Goal: Task Accomplishment & Management: Use online tool/utility

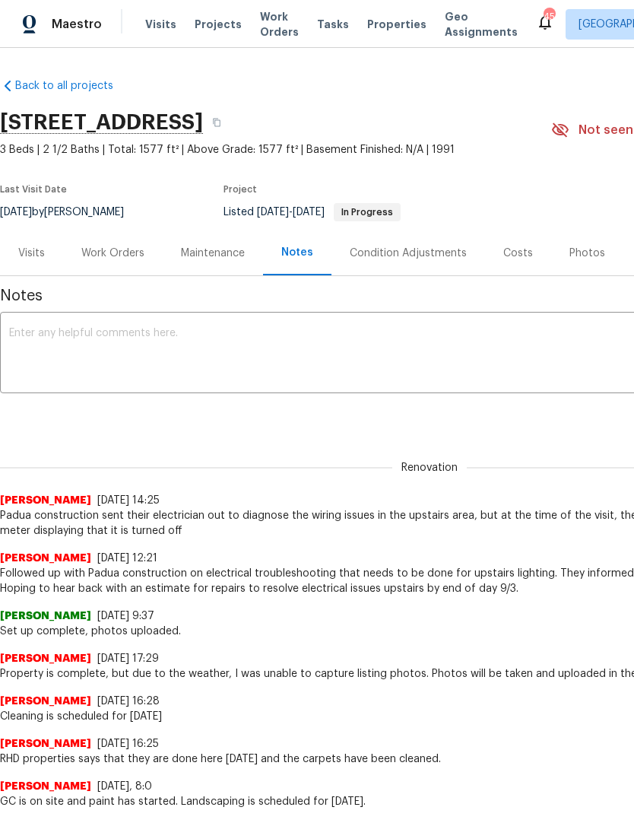
click at [588, 259] on div "Photos" at bounding box center [587, 253] width 36 height 15
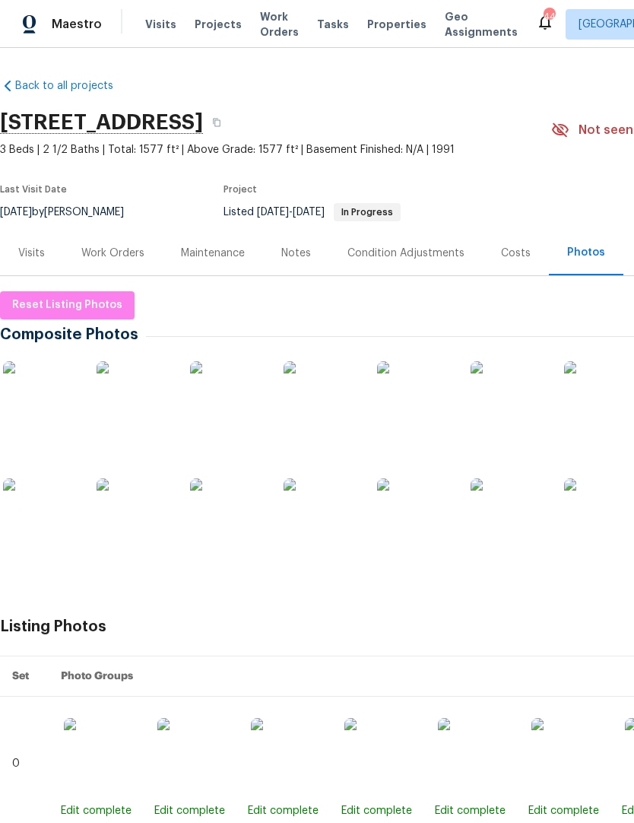
click at [112, 261] on div "Work Orders" at bounding box center [113, 252] width 100 height 45
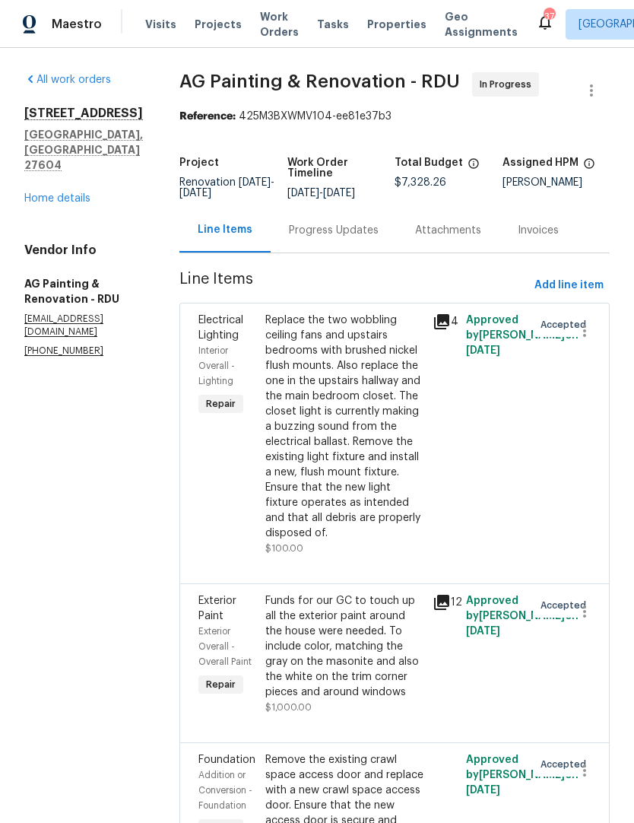
click at [72, 193] on link "Home details" at bounding box center [57, 198] width 66 height 11
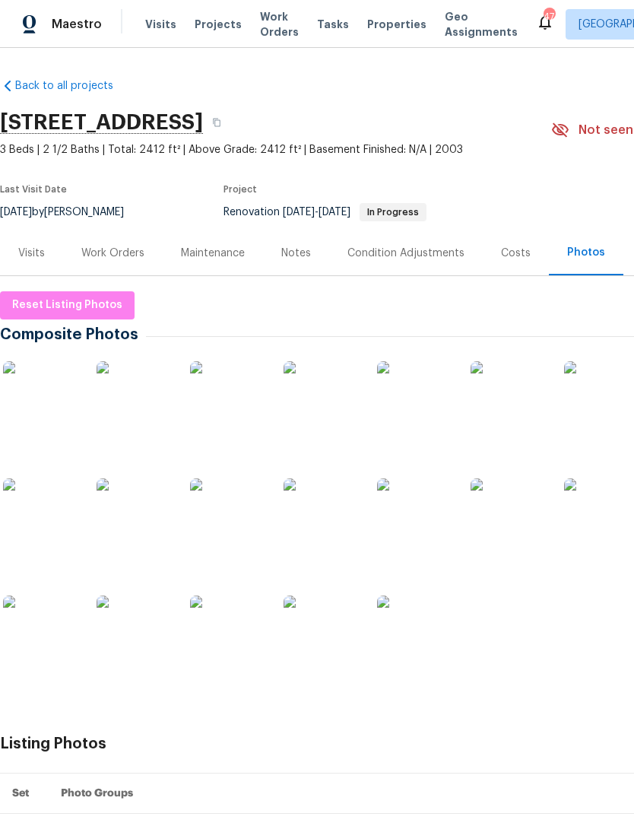
click at [205, 259] on div "Maintenance" at bounding box center [213, 253] width 64 height 15
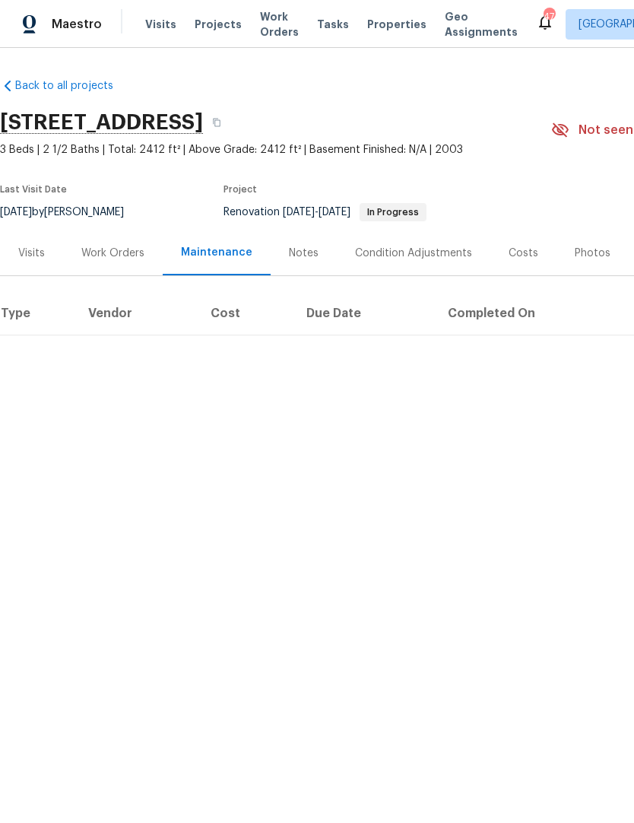
click at [297, 260] on div "Notes" at bounding box center [304, 253] width 30 height 15
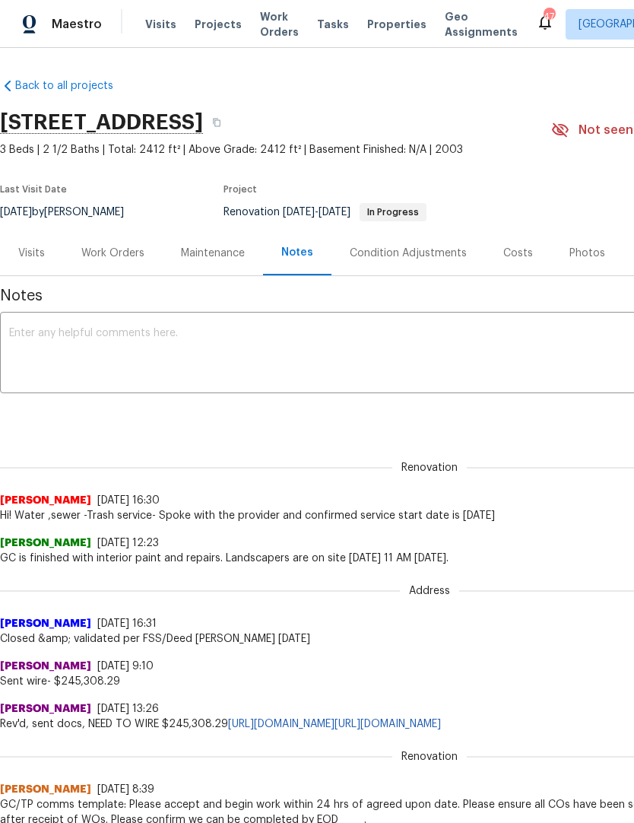
click at [102, 255] on div "Work Orders" at bounding box center [112, 253] width 63 height 15
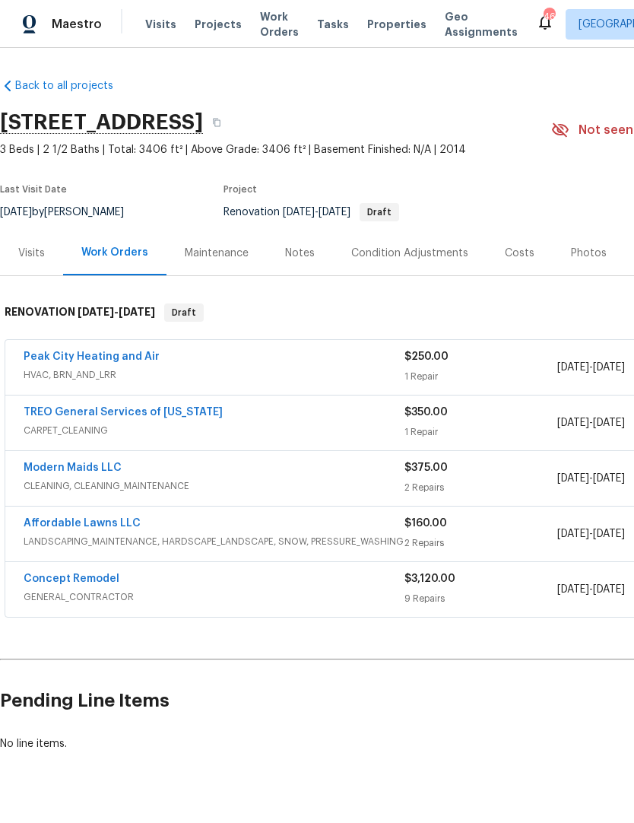
click at [47, 581] on link "Concept Remodel" at bounding box center [72, 578] width 96 height 11
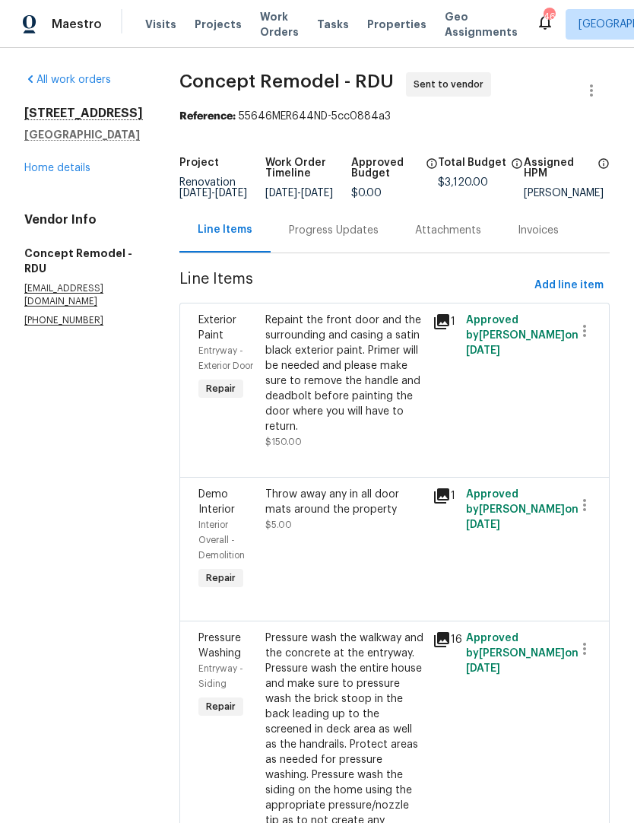
click at [296, 230] on div "Progress Updates" at bounding box center [334, 230] width 126 height 45
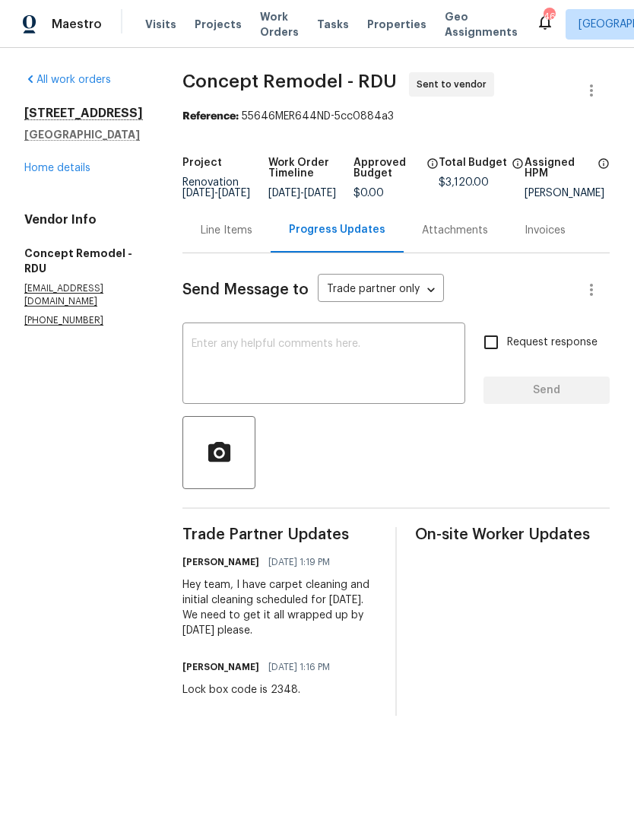
click at [259, 697] on div "Lock box code is 2348." at bounding box center [260, 689] width 157 height 15
copy div "Lock box code is 2348."
click at [144, 611] on div "All work orders [STREET_ADDRESS][PERSON_NAME] Home details Vendor Info Concept …" at bounding box center [317, 394] width 634 height 692
click at [64, 166] on link "Home details" at bounding box center [57, 168] width 66 height 11
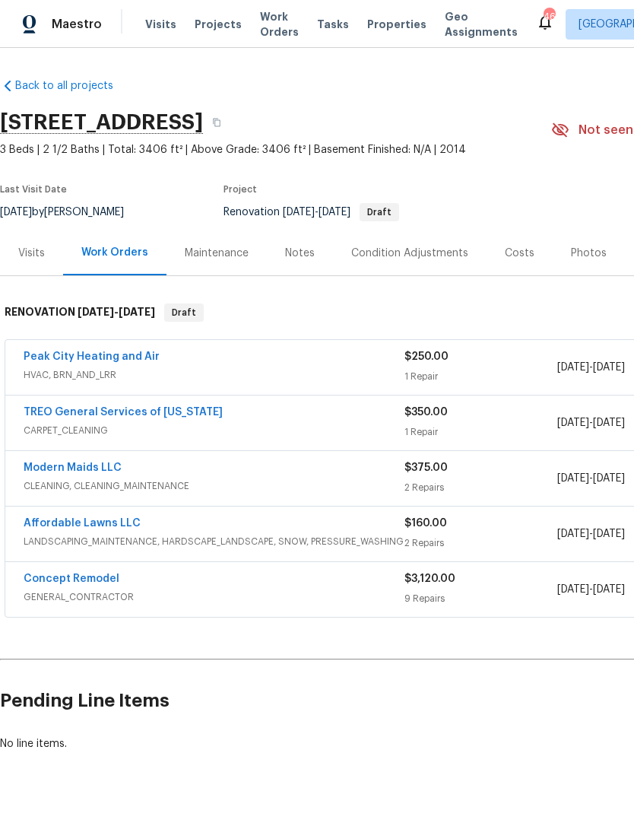
click at [61, 351] on link "Peak City Heating and Air" at bounding box center [92, 356] width 136 height 11
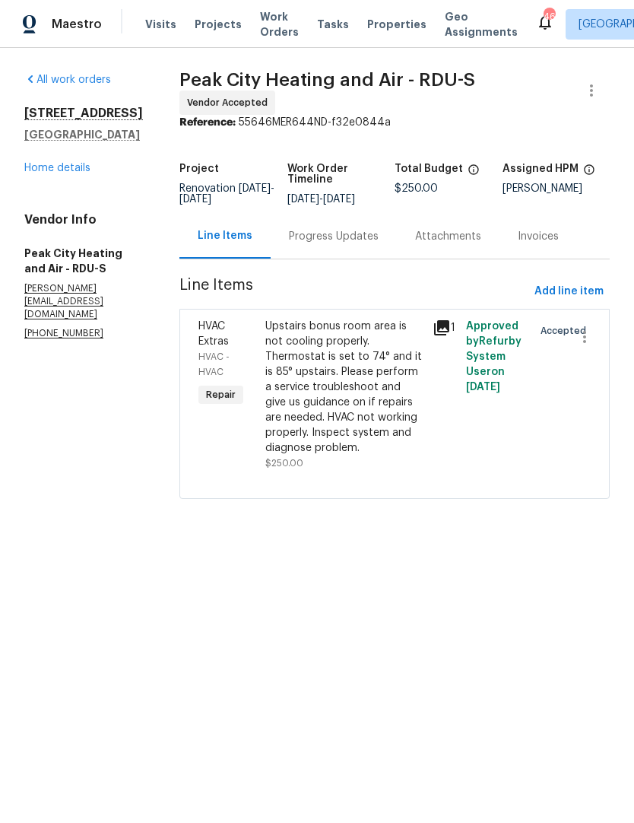
click at [344, 232] on div "Progress Updates" at bounding box center [334, 236] width 90 height 15
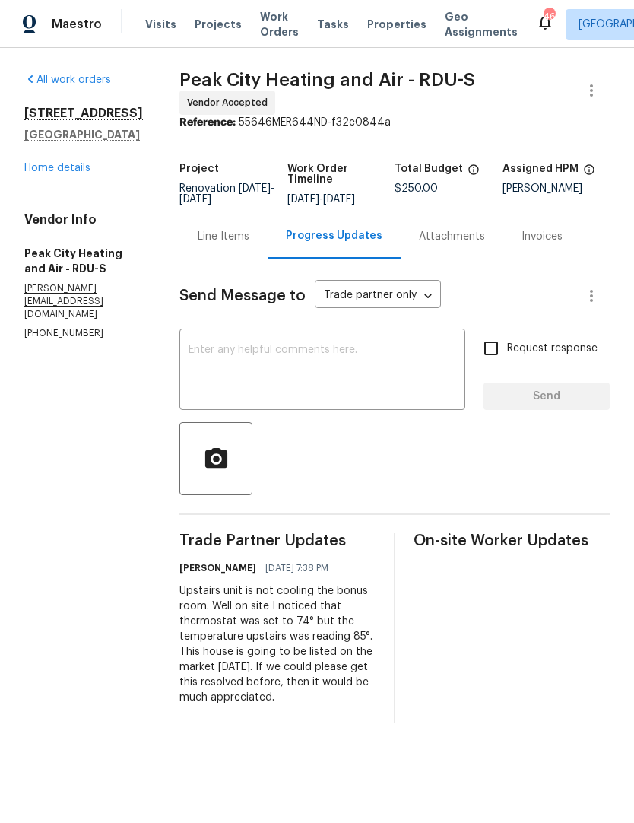
click at [398, 373] on textarea at bounding box center [323, 370] width 268 height 53
paste textarea "Lock box code is 2348."
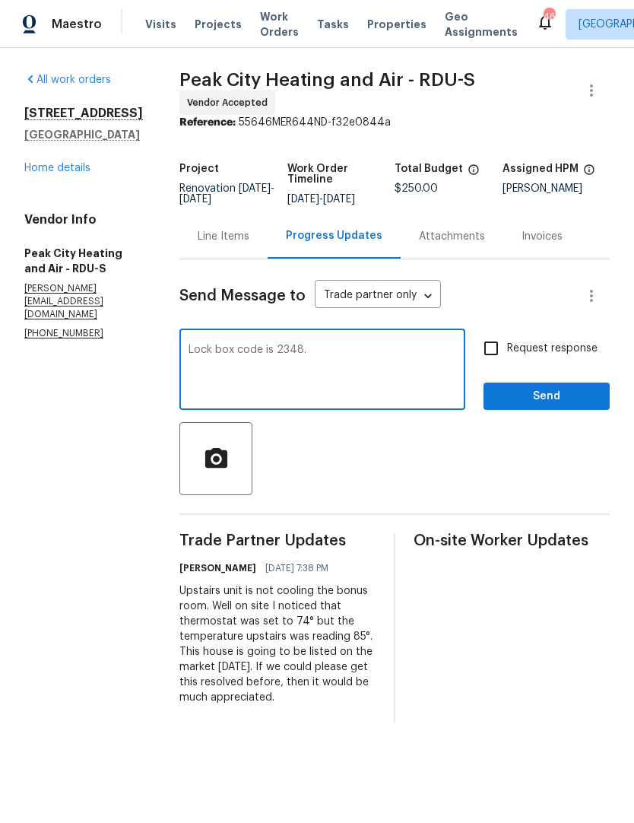
type textarea "Lock box code is 2348."
click at [565, 400] on span "Send" at bounding box center [547, 396] width 102 height 19
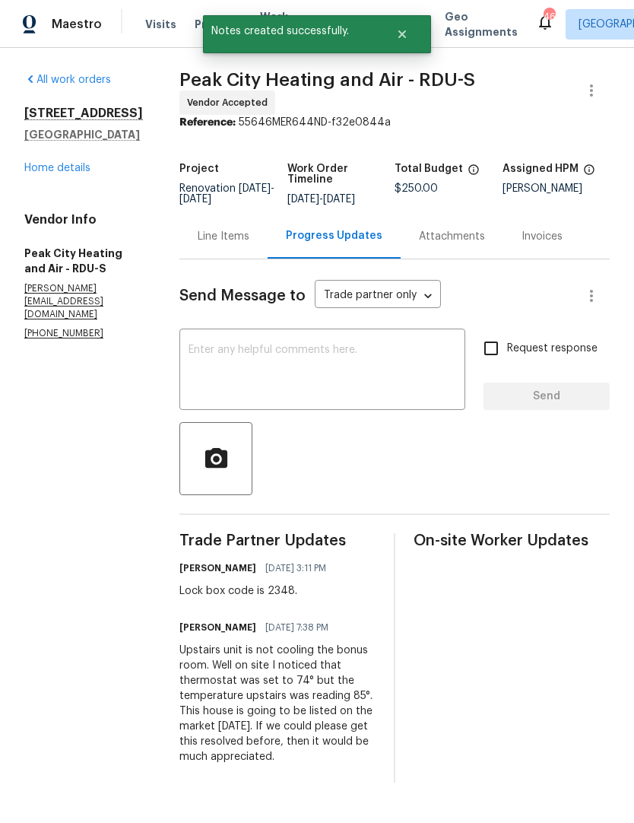
click at [53, 172] on link "Home details" at bounding box center [57, 168] width 66 height 11
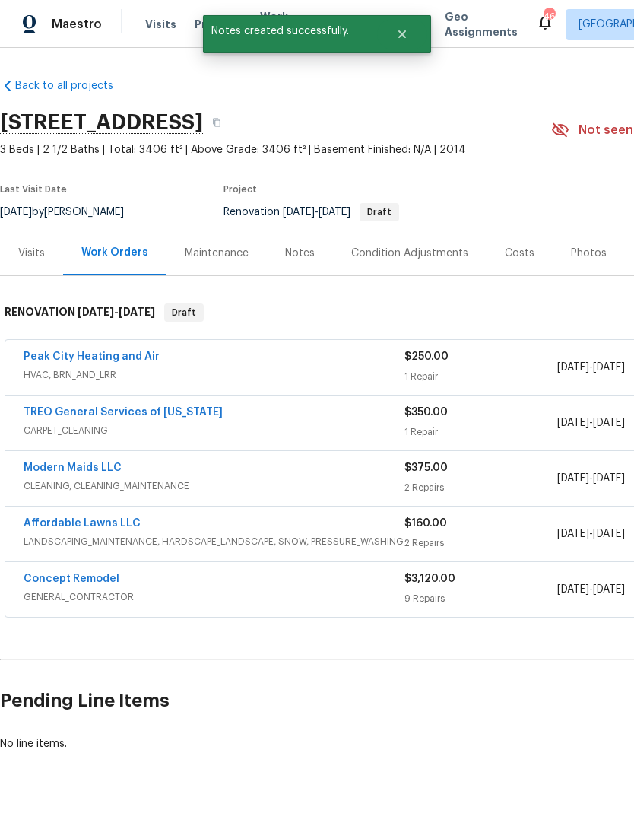
click at [75, 463] on link "Modern Maids LLC" at bounding box center [73, 467] width 98 height 11
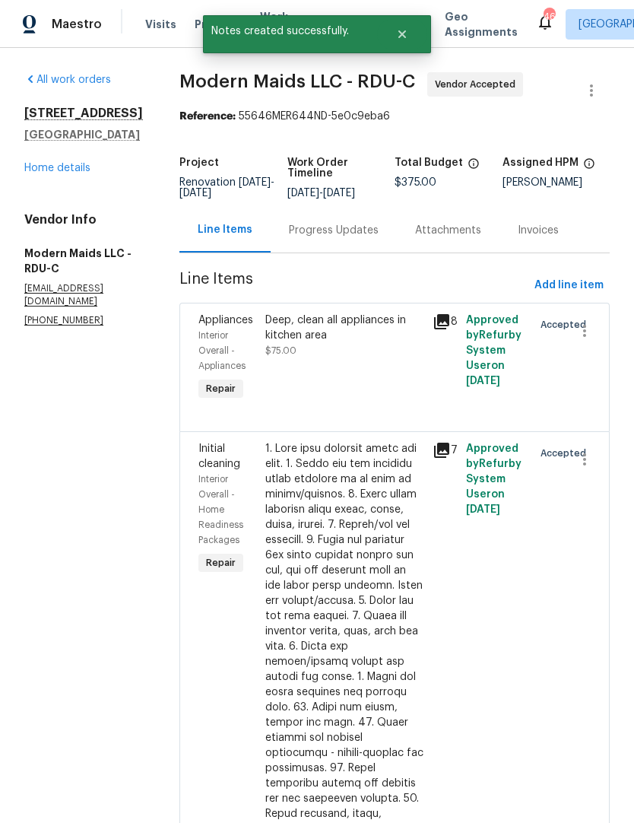
click at [335, 238] on div "Progress Updates" at bounding box center [334, 230] width 90 height 15
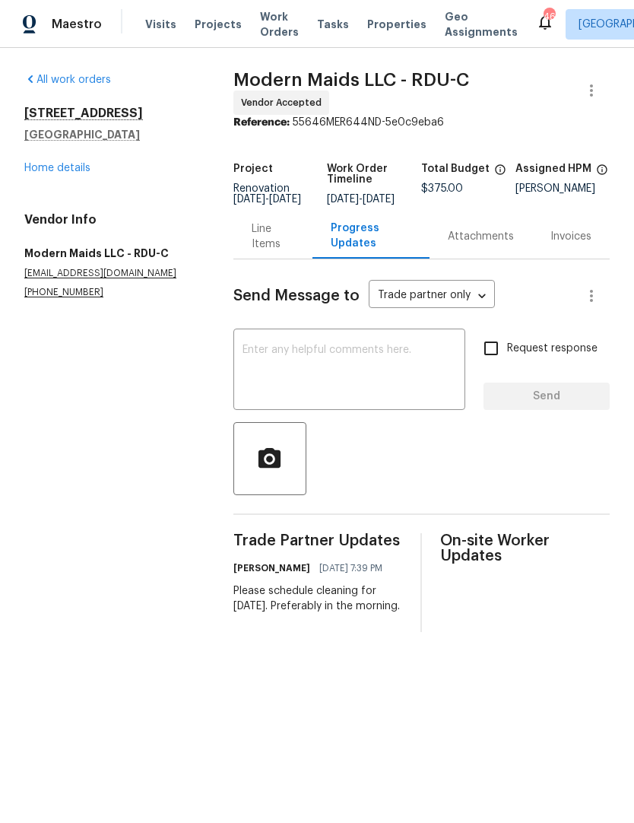
click at [251, 360] on textarea at bounding box center [350, 370] width 214 height 53
paste textarea "Lock box code is 2348."
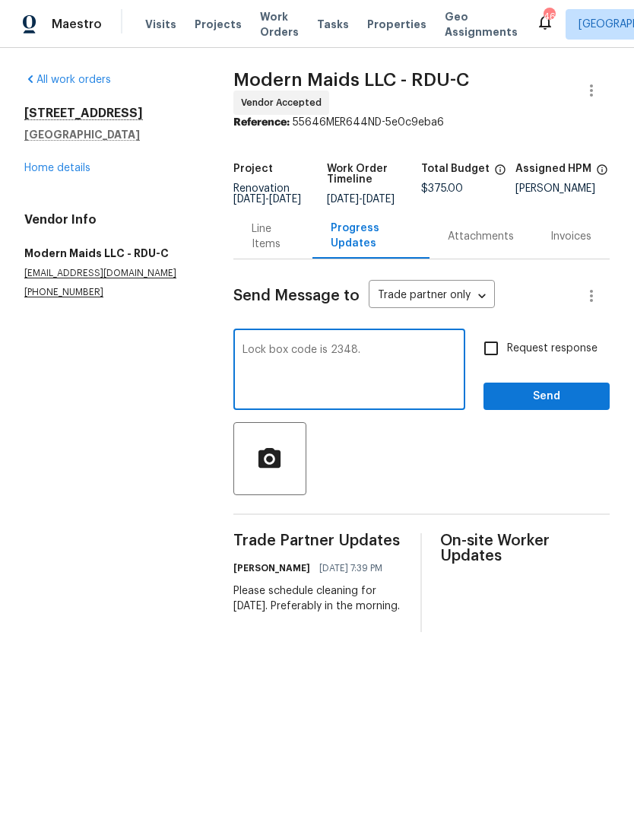
type textarea "Lock box code is 2348."
click at [556, 405] on span "Send" at bounding box center [547, 396] width 102 height 19
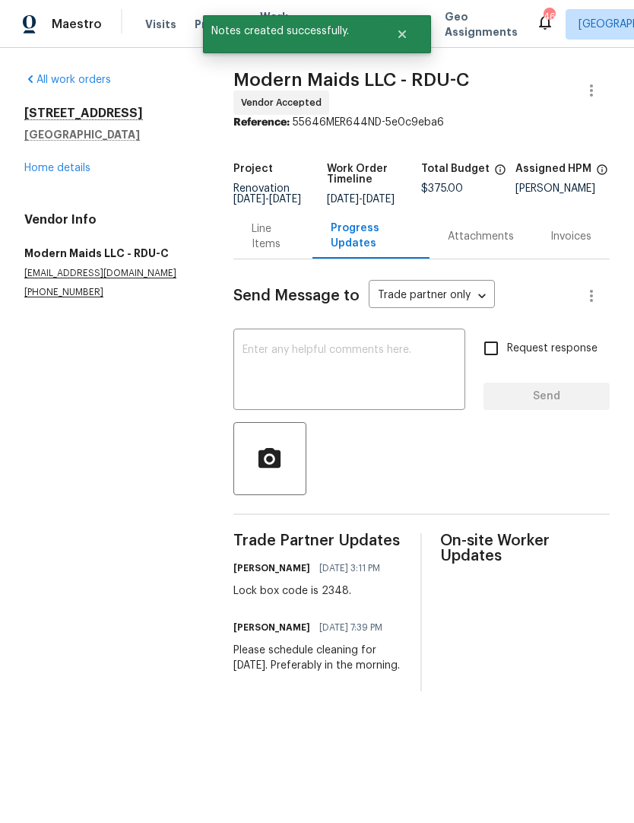
click at [35, 171] on link "Home details" at bounding box center [57, 168] width 66 height 11
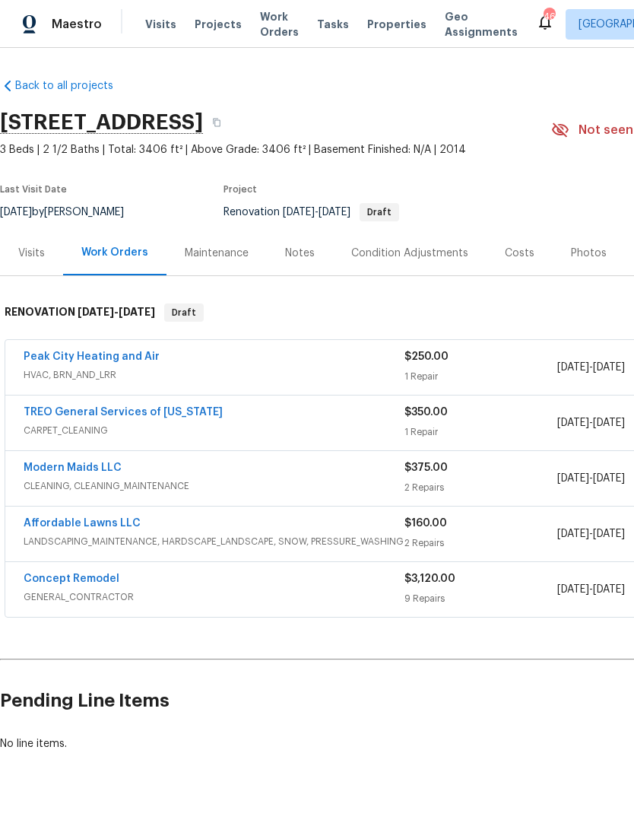
click at [198, 25] on span "Projects" at bounding box center [218, 24] width 47 height 15
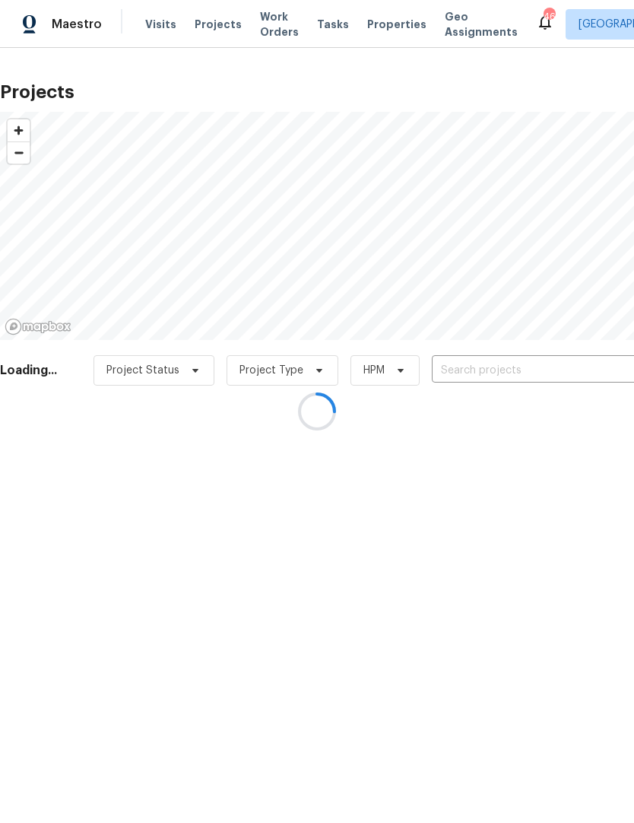
click at [554, 374] on div at bounding box center [317, 411] width 634 height 823
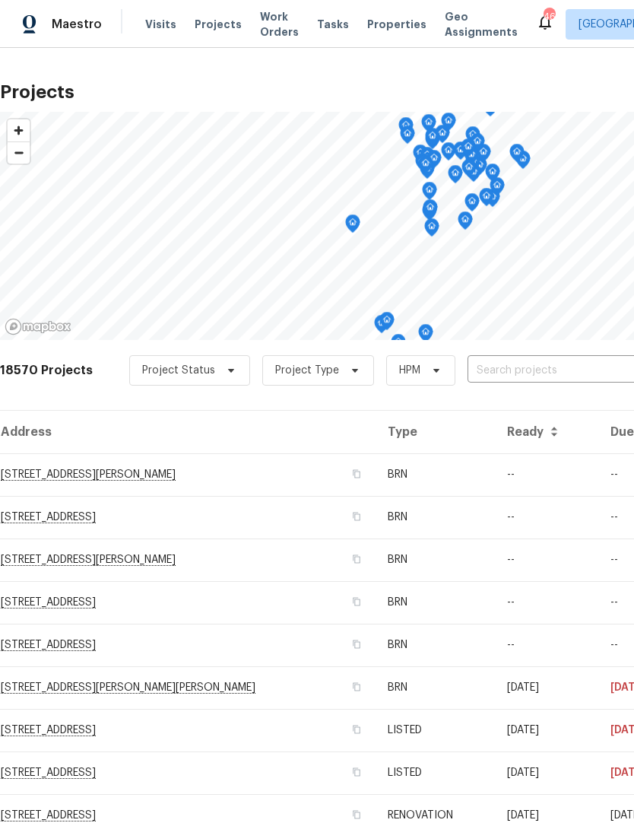
click at [509, 369] on input "text" at bounding box center [555, 371] width 174 height 24
type input "2005 shingle"
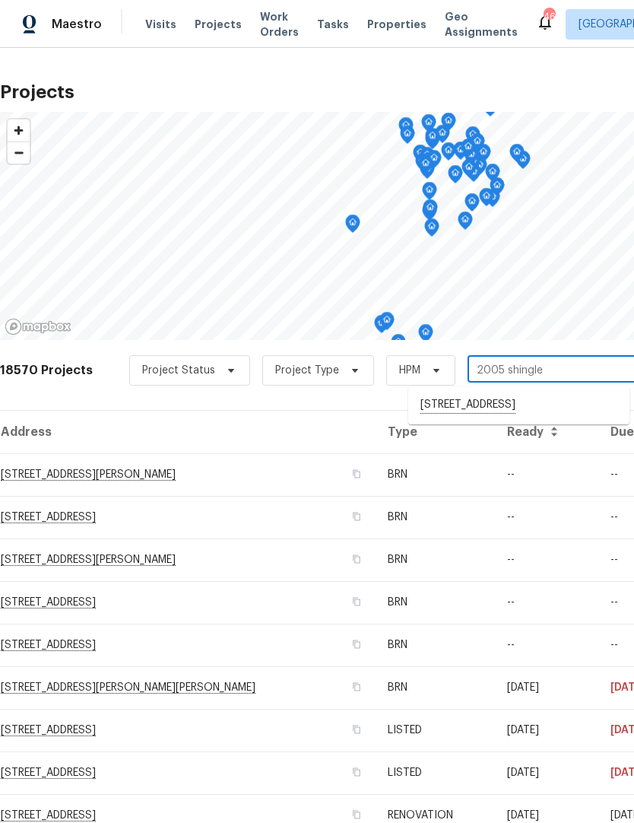
click at [566, 410] on li "[STREET_ADDRESS]" at bounding box center [518, 405] width 221 height 26
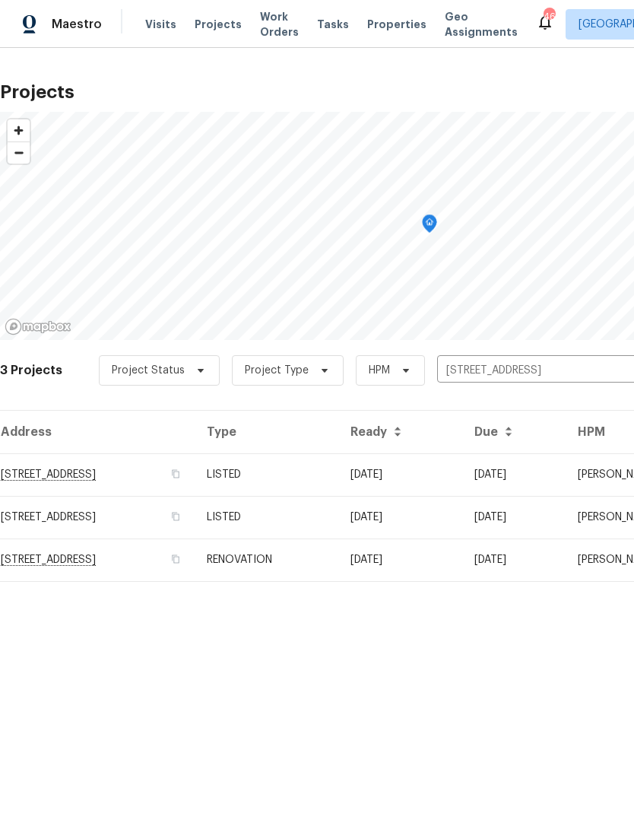
click at [90, 471] on td "[STREET_ADDRESS]" at bounding box center [97, 474] width 195 height 43
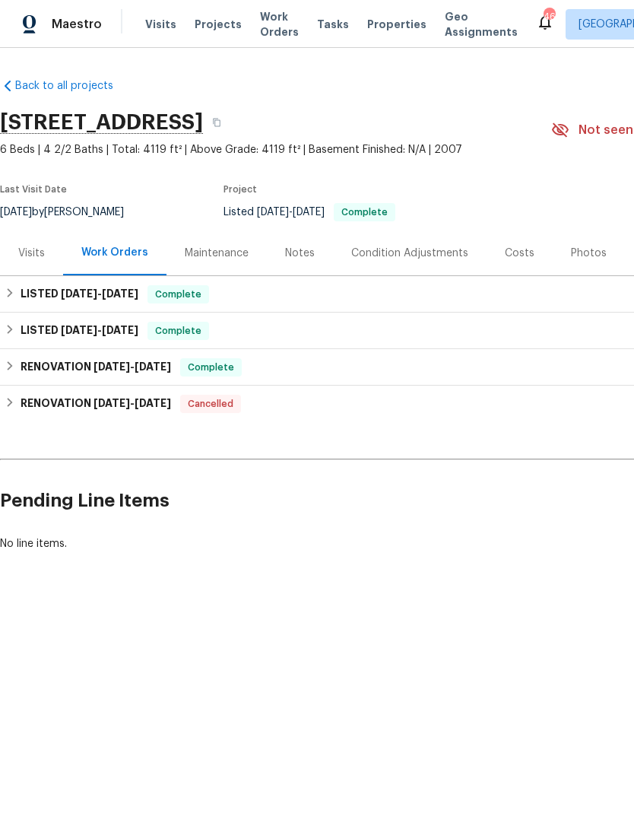
click at [587, 261] on div "Photos" at bounding box center [589, 252] width 72 height 45
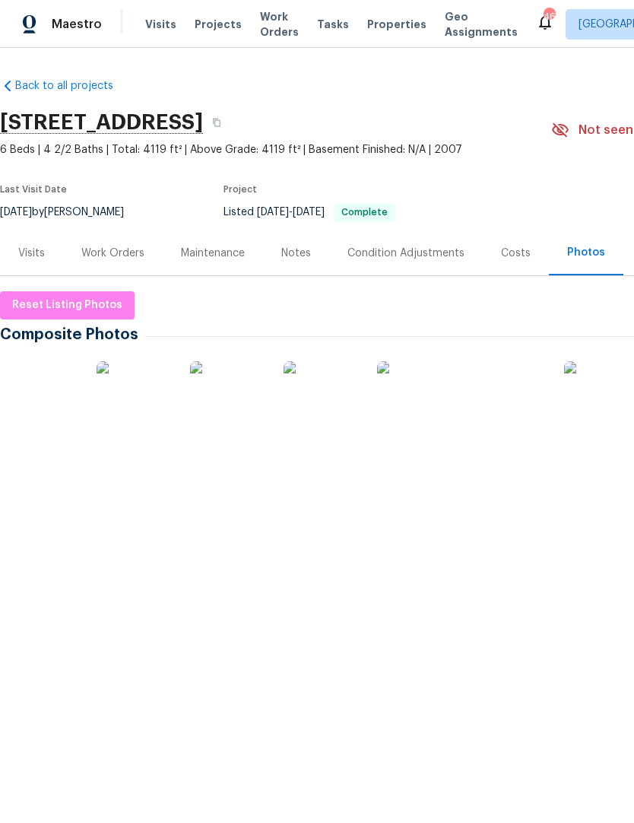
click at [89, 302] on span "Reset Listing Photos" at bounding box center [67, 305] width 110 height 19
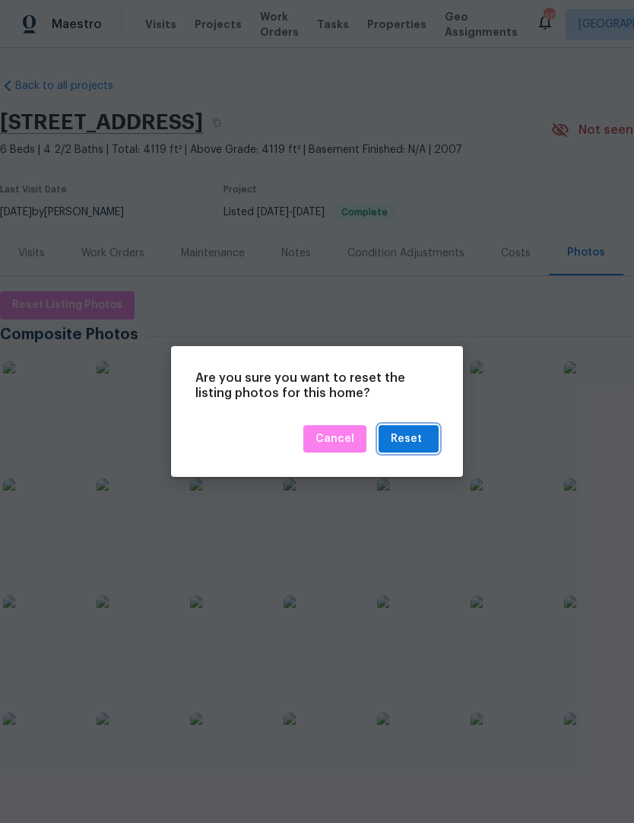
click at [419, 443] on div "Reset" at bounding box center [406, 439] width 31 height 19
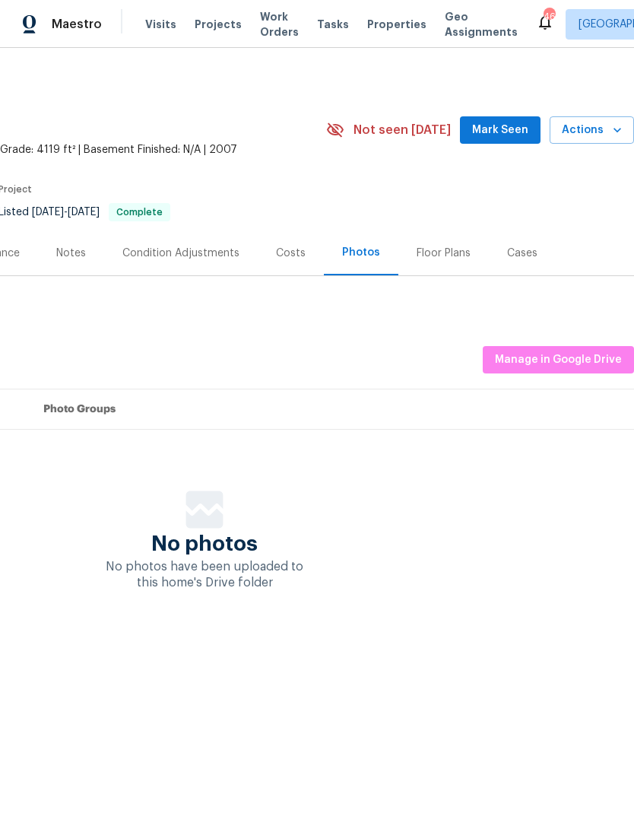
scroll to position [0, 225]
click at [567, 360] on span "Manage in Google Drive" at bounding box center [558, 359] width 127 height 19
